Goal: Navigation & Orientation: Find specific page/section

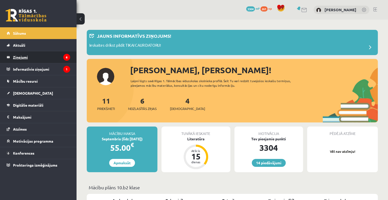
click at [25, 57] on legend "Ziņojumi 6" at bounding box center [41, 57] width 57 height 12
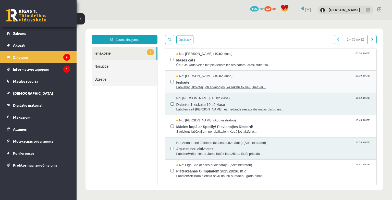
click at [209, 87] on span "Labvakar, skolotāj, ļoti atvainojos, ka rakstu tik vēlu, bet vai..." at bounding box center [273, 87] width 195 height 5
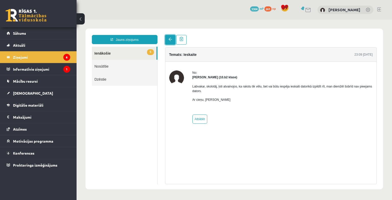
click at [169, 40] on span at bounding box center [170, 40] width 4 height 4
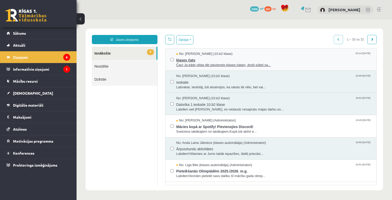
click at [198, 65] on span "Čau! Ja kāds vēlas tikt pievienots klases čatam, droši sūtiet sa..." at bounding box center [273, 65] width 195 height 5
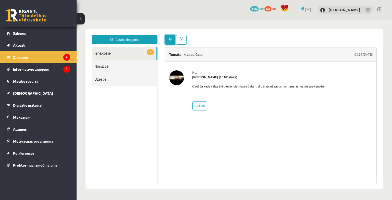
click at [169, 41] on span at bounding box center [170, 40] width 4 height 4
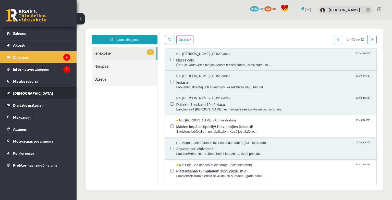
click at [27, 92] on span "[DEMOGRAPHIC_DATA]" at bounding box center [33, 93] width 40 height 5
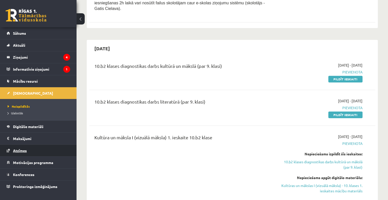
scroll to position [230, 0]
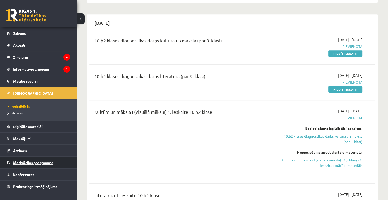
click at [26, 164] on link "Motivācijas programma" at bounding box center [39, 163] width 64 height 12
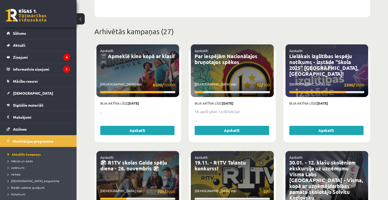
scroll to position [153, 0]
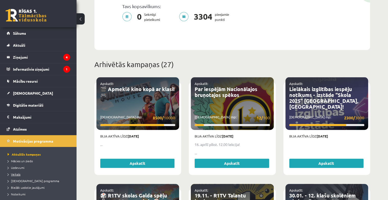
click at [16, 175] on span "Veikals" at bounding box center [14, 174] width 13 height 4
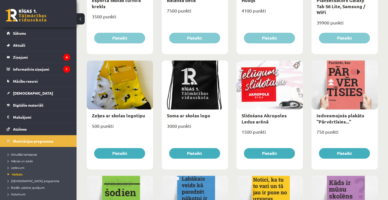
scroll to position [252, 0]
